Goal: Information Seeking & Learning: Learn about a topic

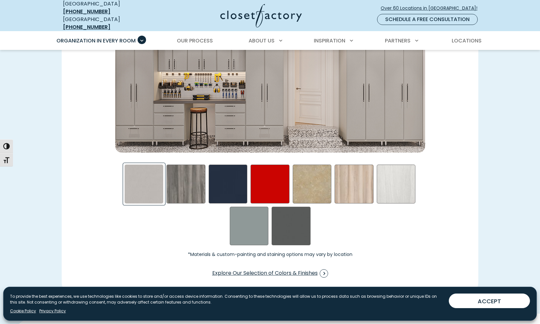
scroll to position [995, 0]
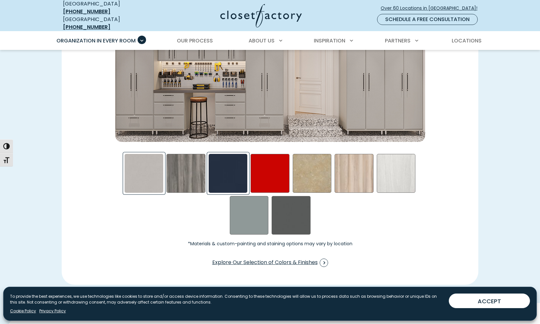
click at [226, 174] on div "Blue - High Gloss Swatch" at bounding box center [228, 173] width 39 height 39
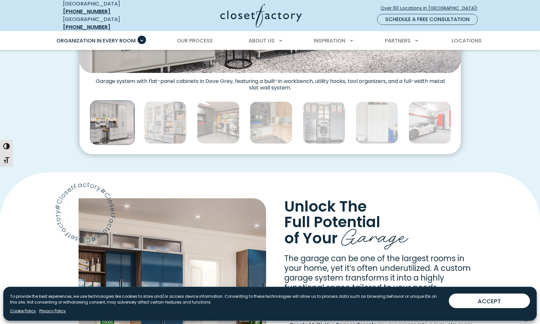
scroll to position [190, 0]
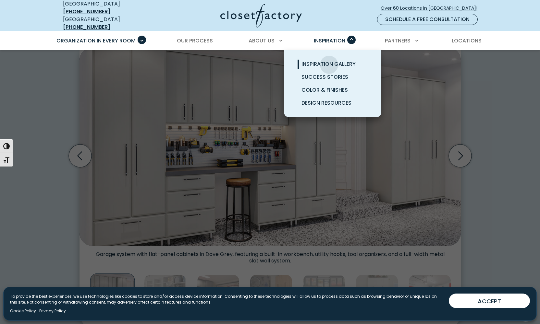
click at [329, 60] on span "Inspiration Gallery" at bounding box center [328, 63] width 54 height 7
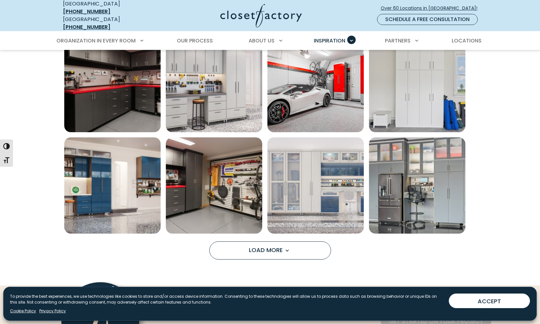
scroll to position [487, 0]
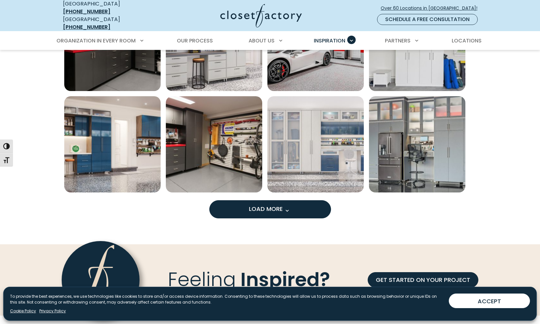
click at [291, 207] on span "Load more inspiration gallery images" at bounding box center [287, 211] width 8 height 8
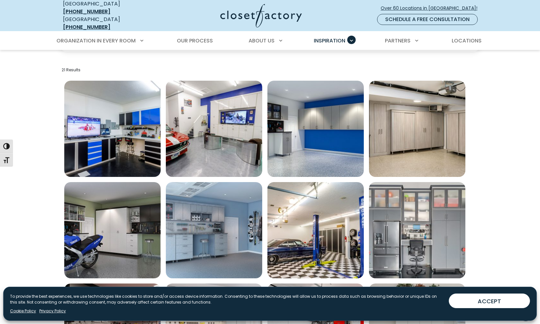
scroll to position [186, 0]
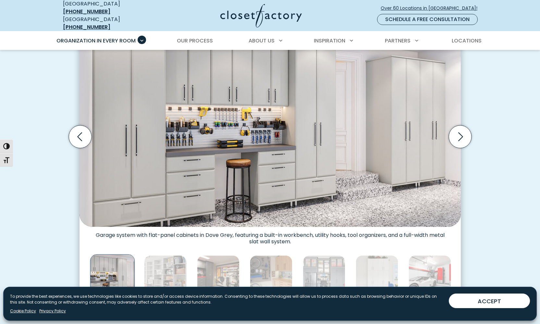
scroll to position [256, 0]
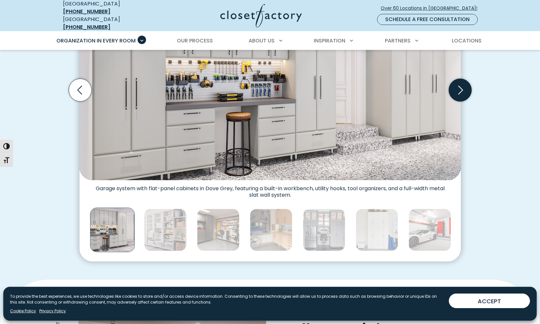
click at [463, 86] on icon "Next slide" at bounding box center [459, 89] width 23 height 23
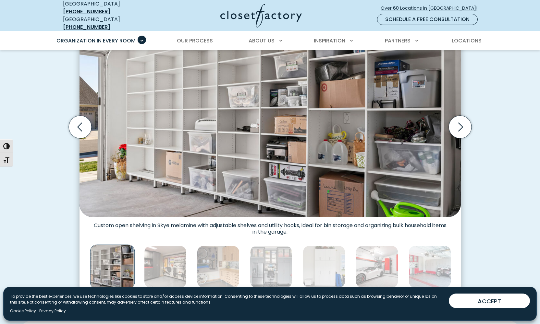
scroll to position [210, 0]
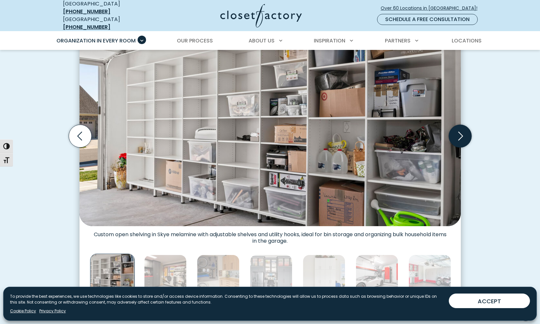
click at [462, 125] on icon "Next slide" at bounding box center [459, 136] width 23 height 23
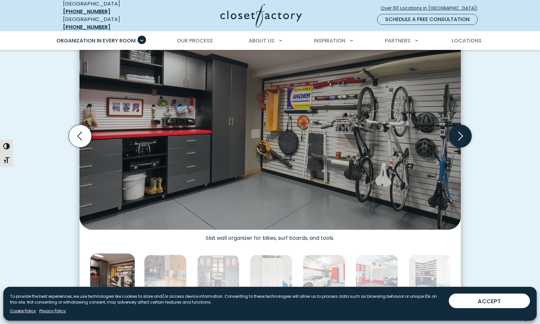
scroll to position [161, 0]
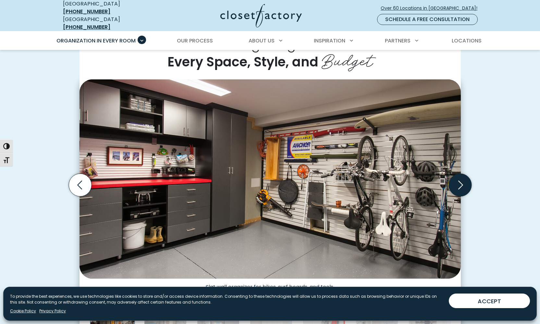
click at [451, 178] on icon "Next slide" at bounding box center [459, 185] width 23 height 23
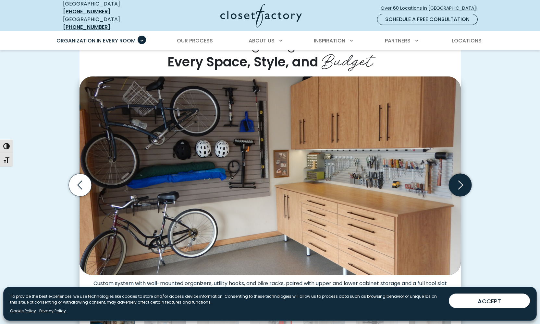
click at [457, 178] on icon "Next slide" at bounding box center [459, 185] width 23 height 23
